Goal: Find specific page/section: Find specific page/section

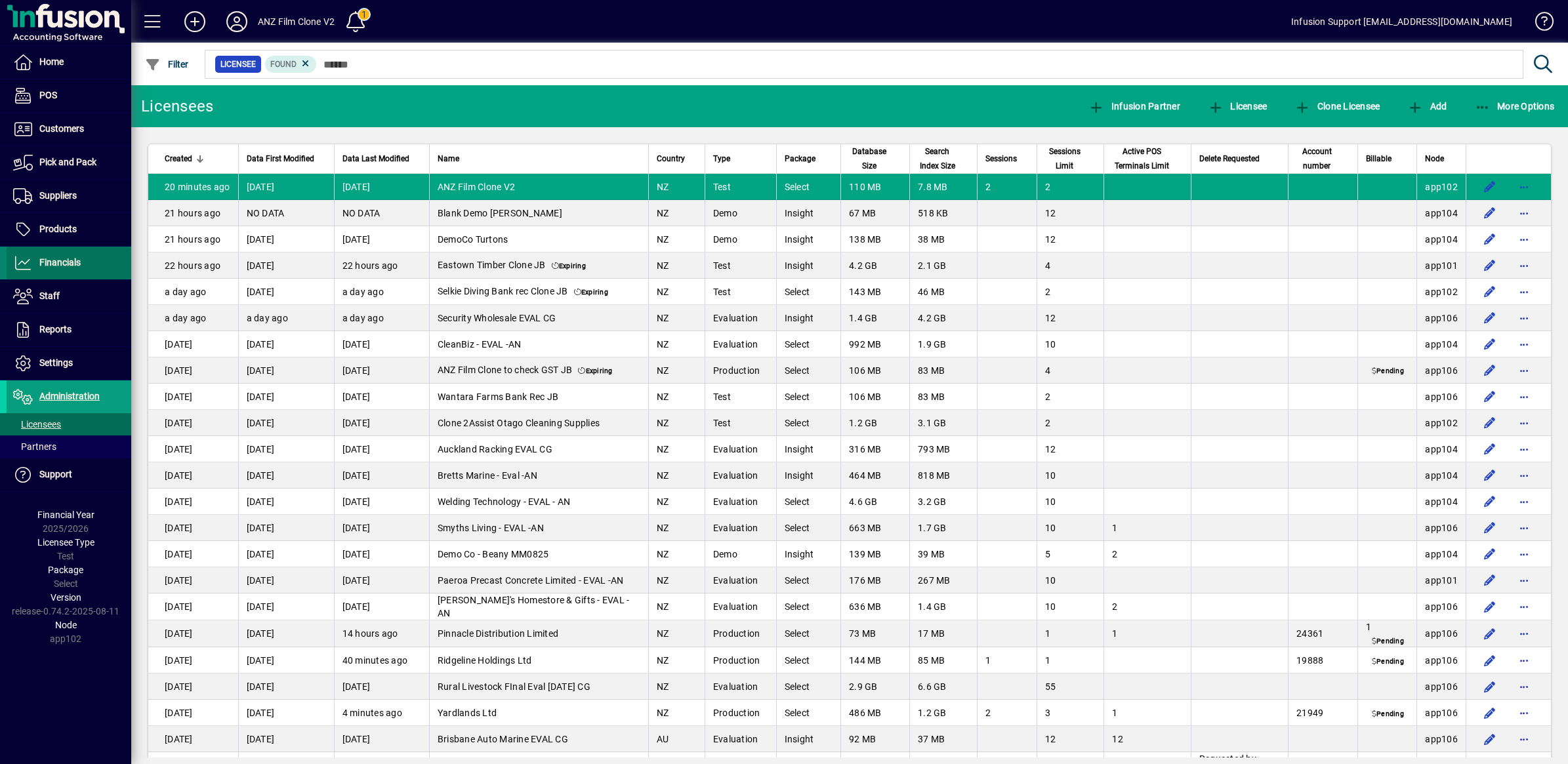
click at [63, 265] on span "Financials" at bounding box center [59, 262] width 41 height 11
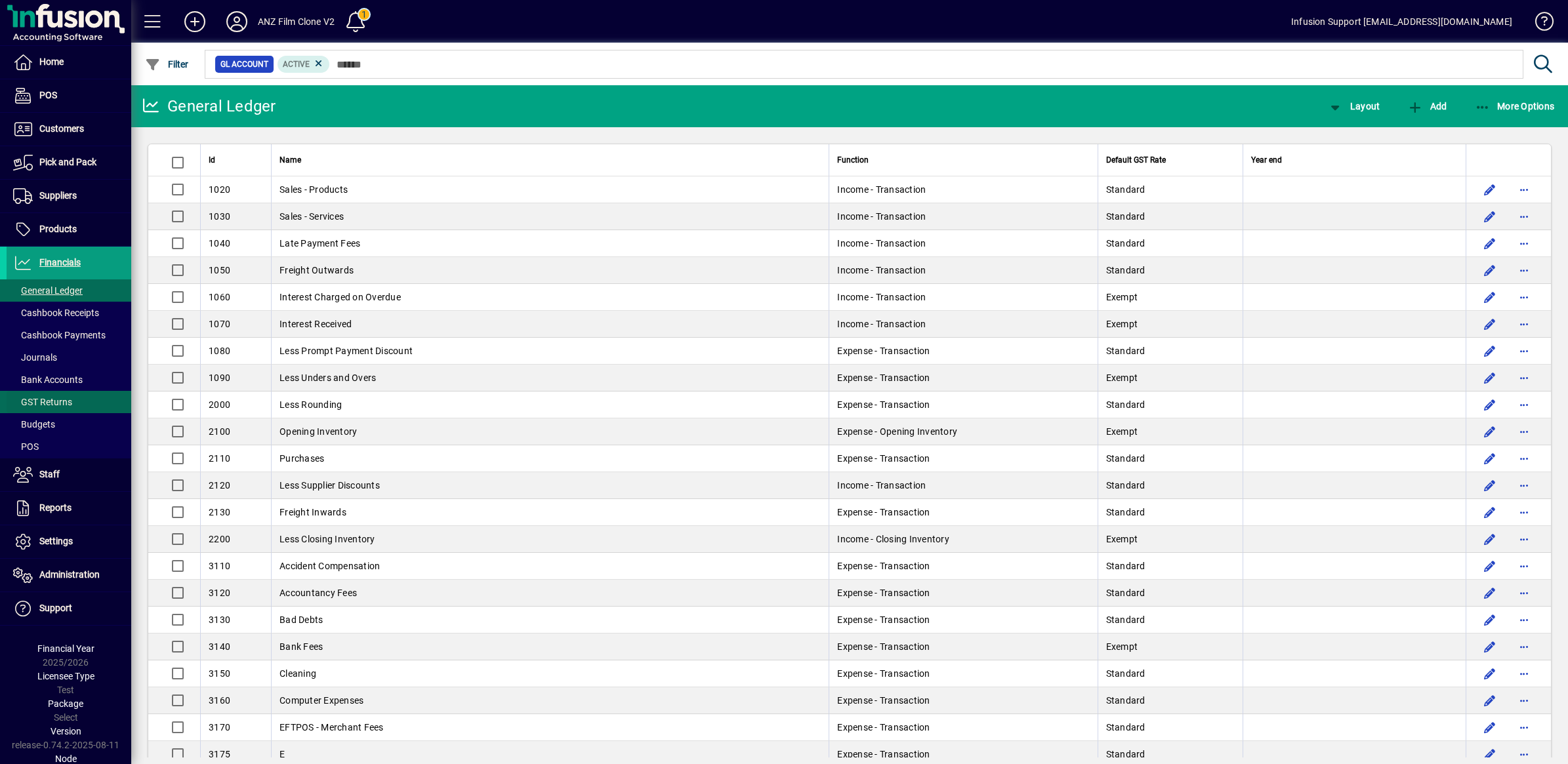
click at [72, 403] on span at bounding box center [69, 402] width 124 height 32
